Goal: Information Seeking & Learning: Learn about a topic

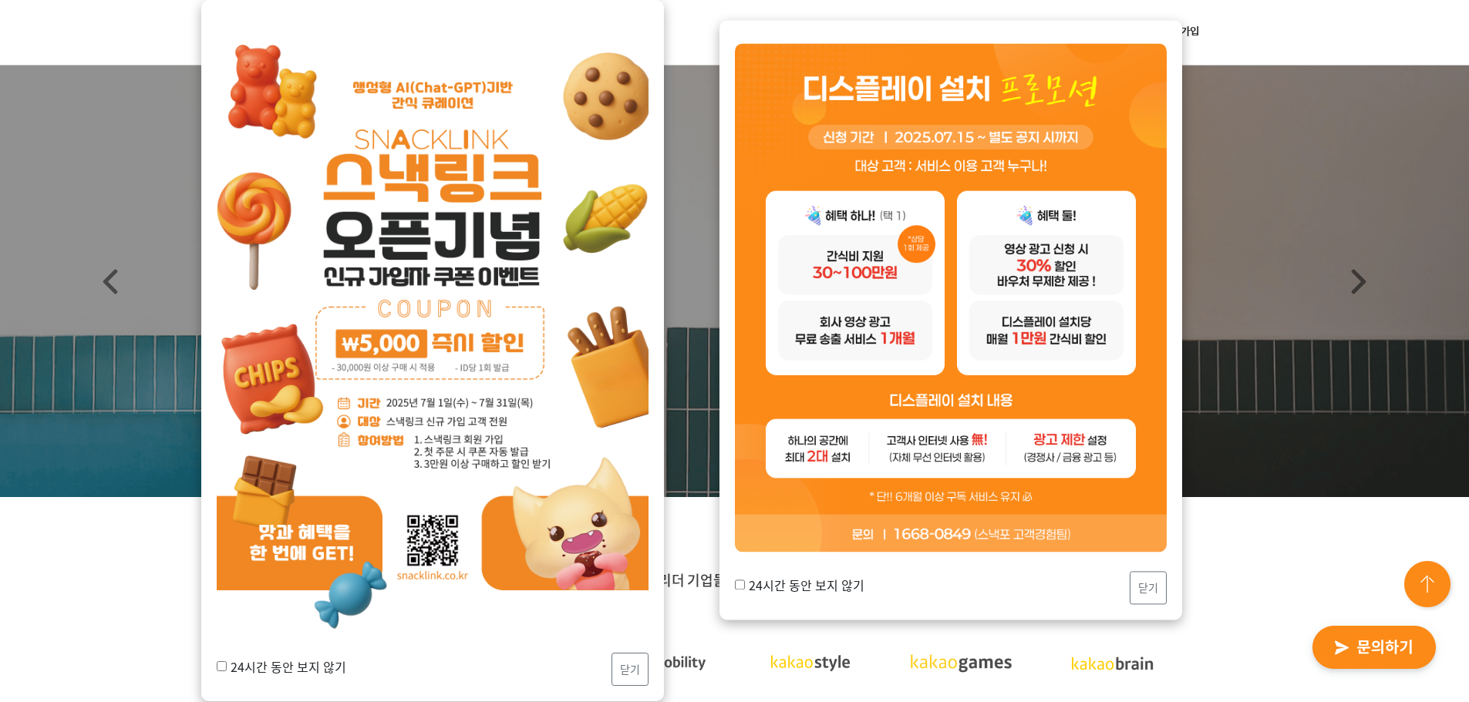
click at [251, 667] on label "24시간 동안 보지 않기" at bounding box center [282, 667] width 130 height 19
click at [227, 667] on input "24시간 동안 보지 않기" at bounding box center [222, 666] width 10 height 10
checkbox input "true"
click at [647, 682] on button "닫기" at bounding box center [629, 669] width 37 height 33
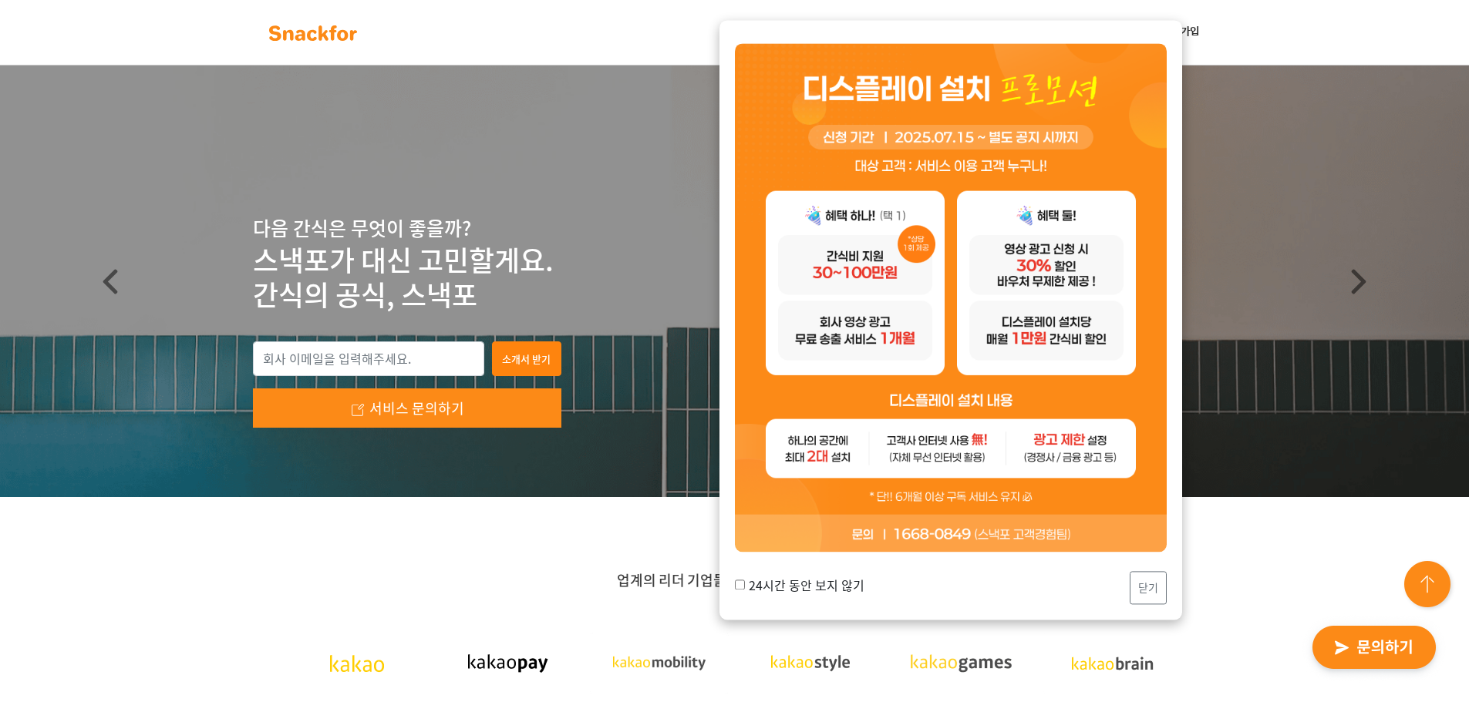
click at [823, 583] on label "24시간 동안 보지 않기" at bounding box center [800, 585] width 130 height 19
click at [745, 583] on input "24시간 동안 보지 않기" at bounding box center [740, 586] width 10 height 10
checkbox input "true"
click at [1149, 585] on button "닫기" at bounding box center [1147, 588] width 37 height 33
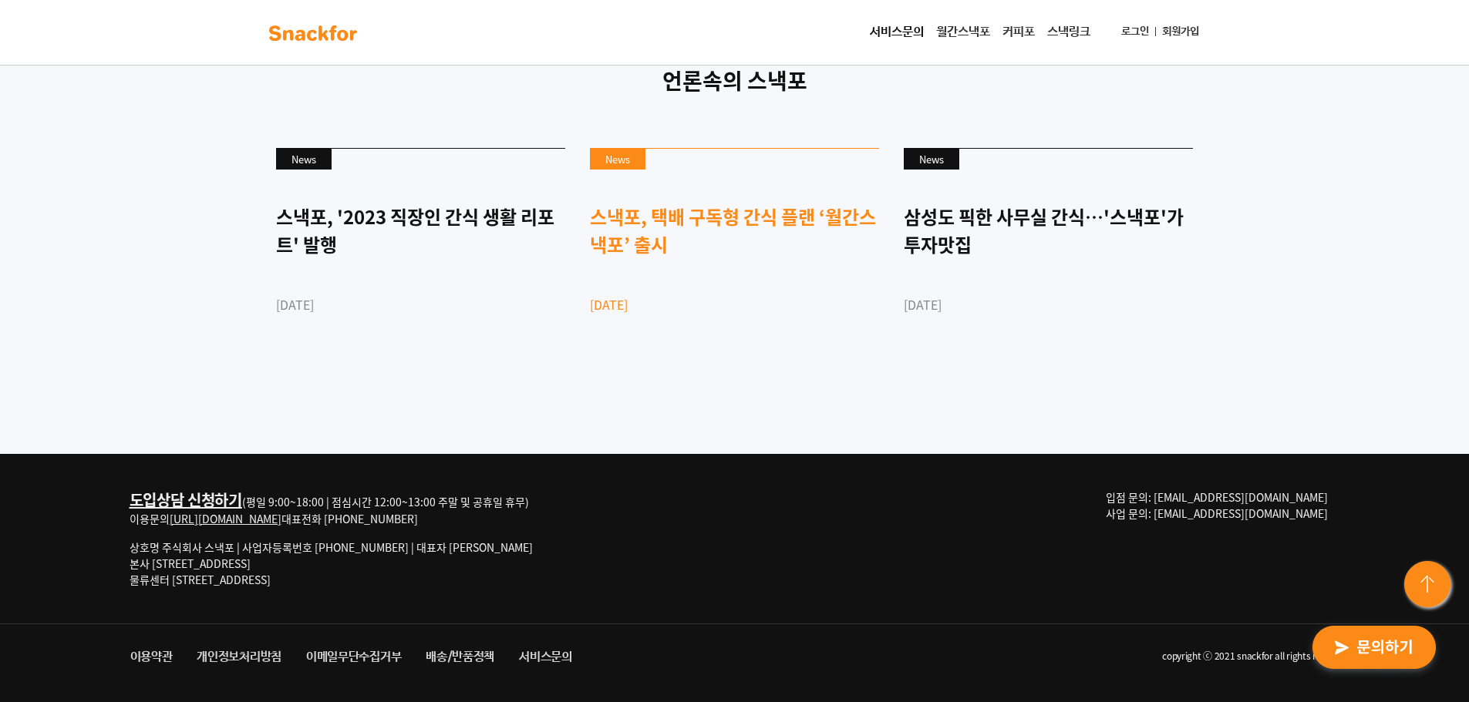
scroll to position [4212, 0]
click at [643, 219] on div "스낵포, 택배 구독형 간식 플랜 ‘월간스낵포’ 출시" at bounding box center [734, 231] width 289 height 56
